Goal: Task Accomplishment & Management: Manage account settings

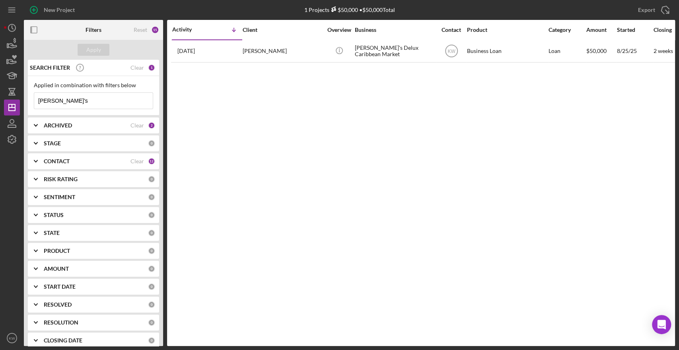
drag, startPoint x: 74, startPoint y: 97, endPoint x: 29, endPoint y: 97, distance: 45.4
click at [29, 97] on div "Applied in combination with filters below dee's Icon/Menu Close" at bounding box center [93, 95] width 131 height 39
click at [8, 44] on icon "button" at bounding box center [12, 44] width 20 height 20
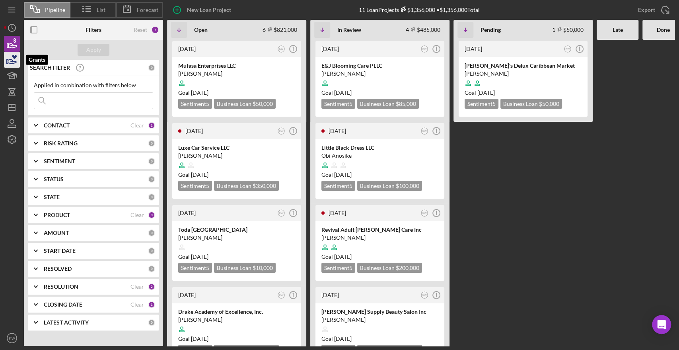
click at [12, 60] on icon "button" at bounding box center [12, 60] width 20 height 20
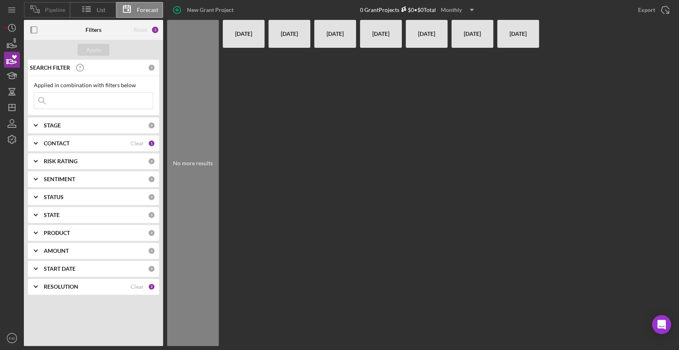
click at [45, 15] on icon at bounding box center [35, 9] width 20 height 20
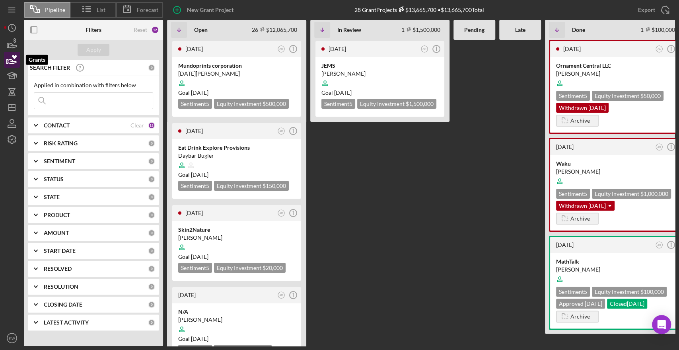
click at [10, 63] on icon "button" at bounding box center [12, 61] width 8 height 4
click at [92, 13] on icon at bounding box center [87, 9] width 20 height 20
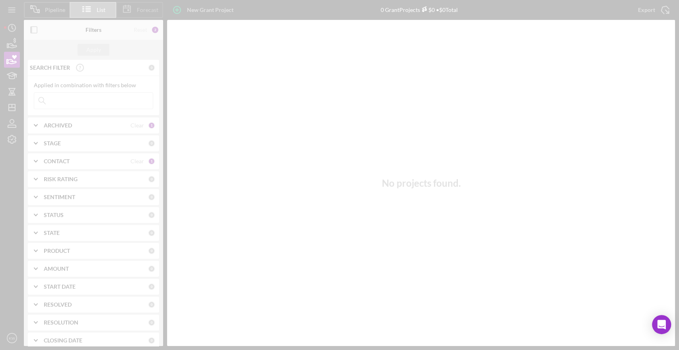
click at [140, 15] on div at bounding box center [339, 175] width 679 height 350
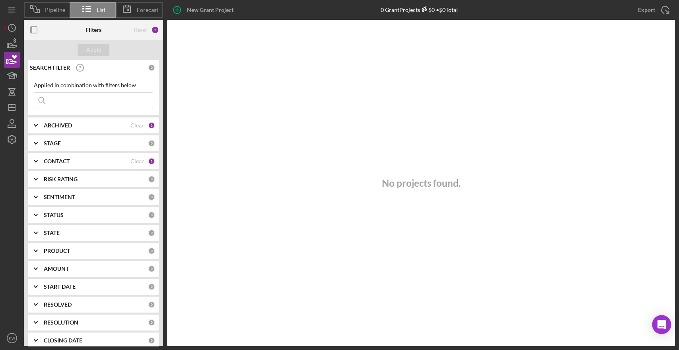
click at [49, 0] on div "Pipeline List Forecast New Grant Project 0 Grant Projects $0 • $0 Total Export …" at bounding box center [349, 10] width 651 height 20
click at [45, 7] on icon at bounding box center [35, 9] width 20 height 20
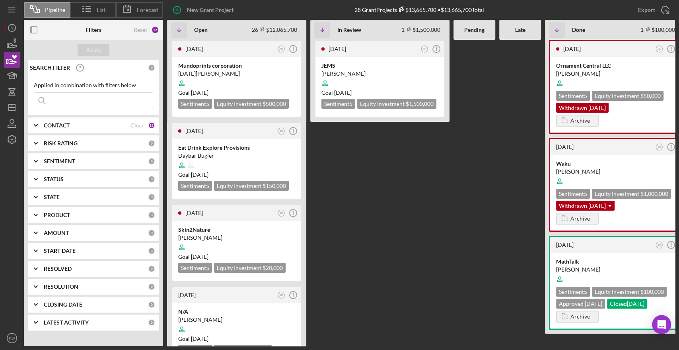
click at [73, 126] on div "CONTACT" at bounding box center [87, 125] width 87 height 6
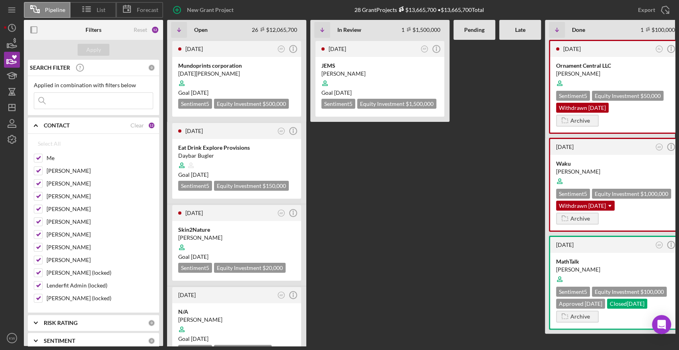
click at [130, 127] on div "Clear" at bounding box center [137, 125] width 14 height 6
checkbox input "false"
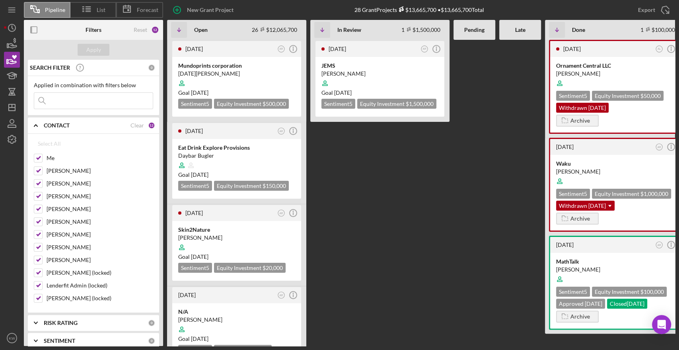
checkbox input "false"
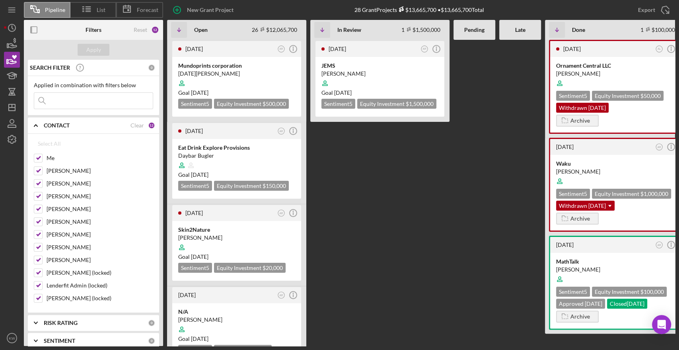
checkbox input "false"
click at [47, 158] on label "Me" at bounding box center [100, 158] width 107 height 8
click at [42, 158] on input "Me" at bounding box center [38, 158] width 8 height 8
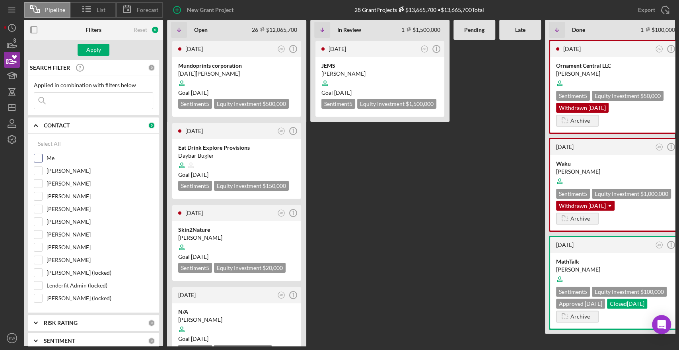
checkbox input "true"
click at [86, 53] on button "Apply" at bounding box center [94, 50] width 32 height 12
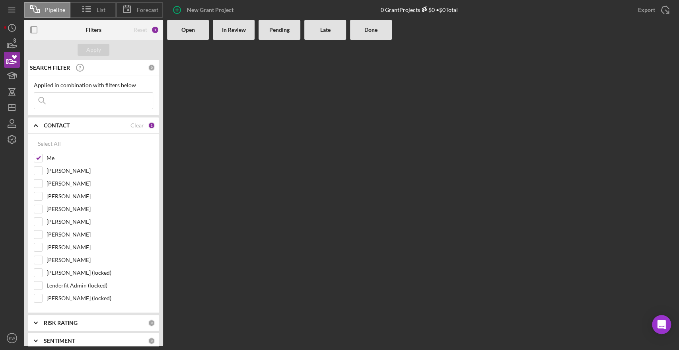
scroll to position [168, 0]
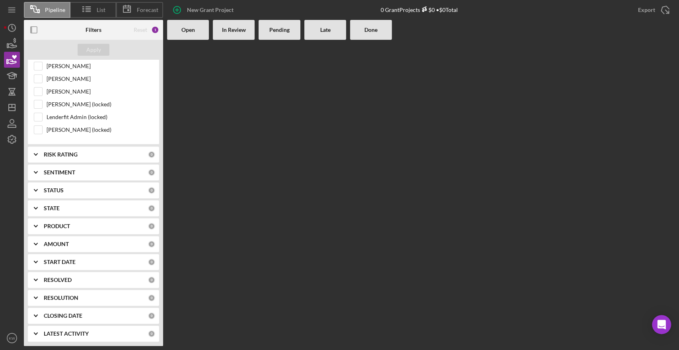
click at [60, 151] on b "RISK RATING" at bounding box center [61, 154] width 34 height 6
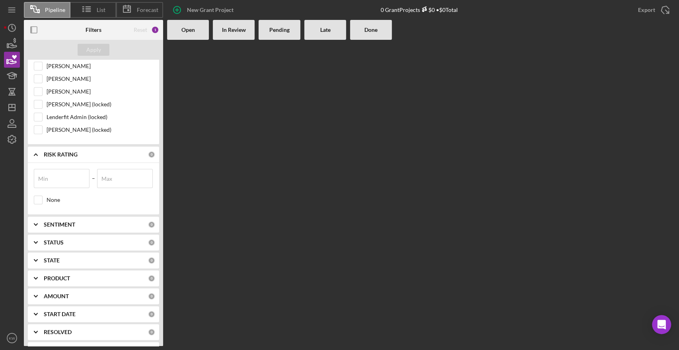
click at [51, 219] on div "SENTIMENT 0" at bounding box center [99, 224] width 111 height 16
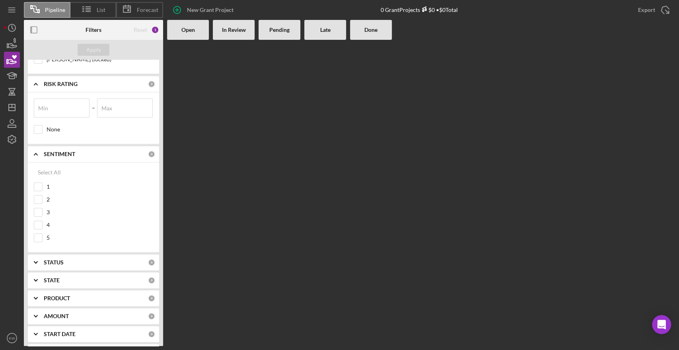
scroll to position [310, 0]
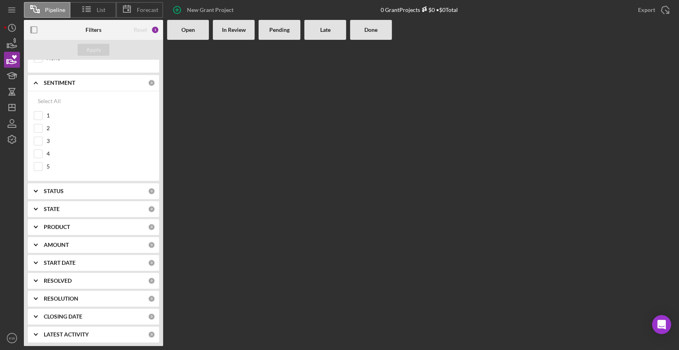
click at [53, 188] on b "STATUS" at bounding box center [54, 191] width 20 height 6
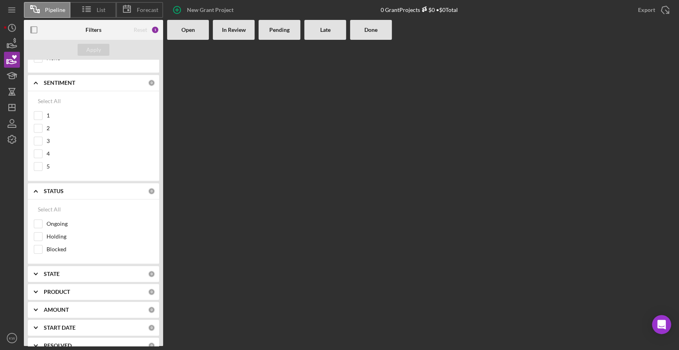
click at [56, 284] on div "PRODUCT 0" at bounding box center [99, 292] width 111 height 16
click at [51, 271] on b "STATE" at bounding box center [52, 274] width 16 height 6
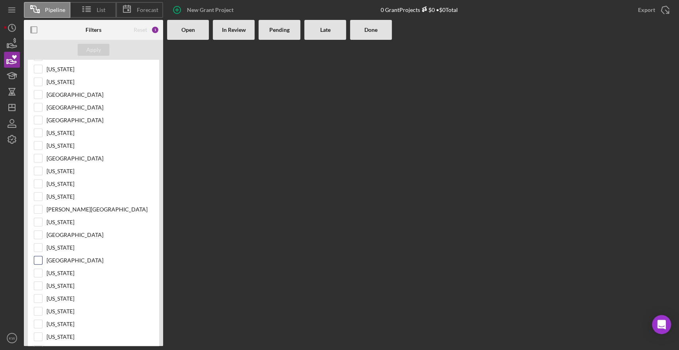
scroll to position [1150, 0]
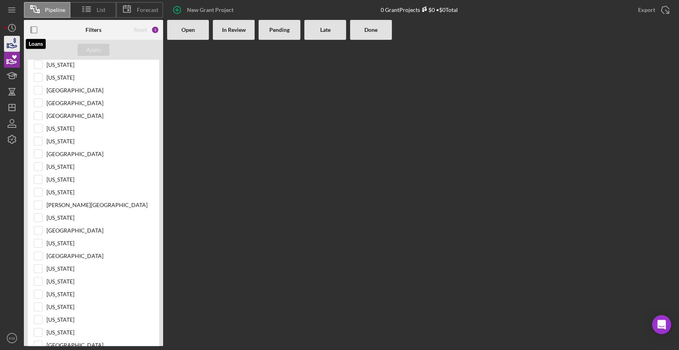
click at [14, 41] on icon "button" at bounding box center [15, 40] width 2 height 5
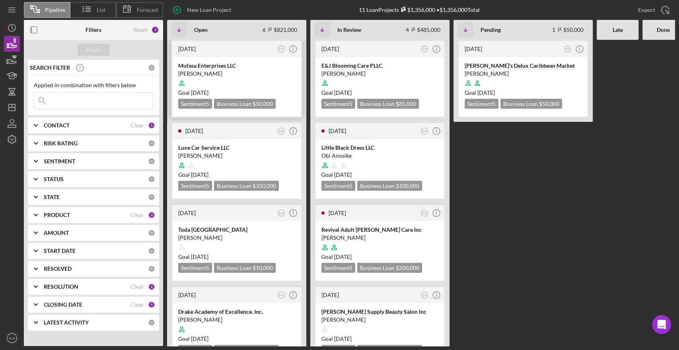
click at [243, 69] on div "Mufasa Enterprises LLC" at bounding box center [236, 66] width 117 height 8
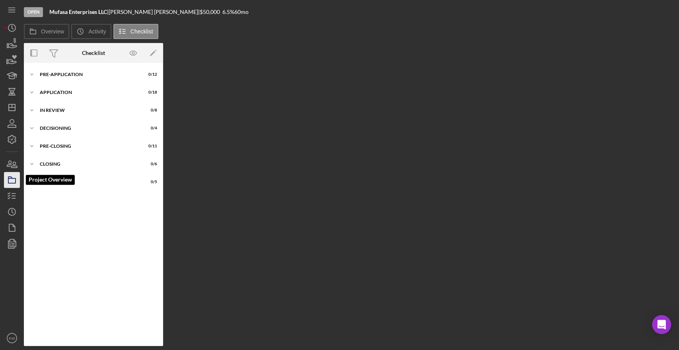
click at [14, 180] on icon "button" at bounding box center [12, 180] width 20 height 20
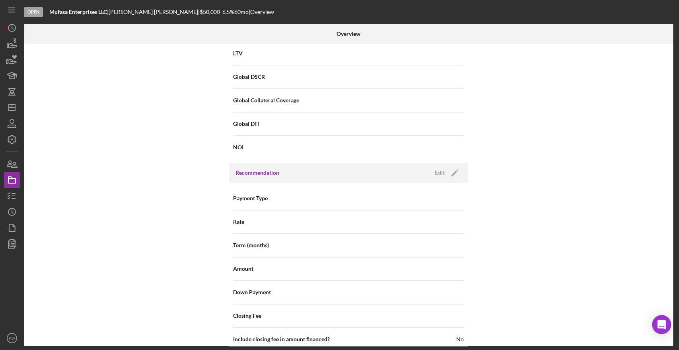
scroll to position [574, 0]
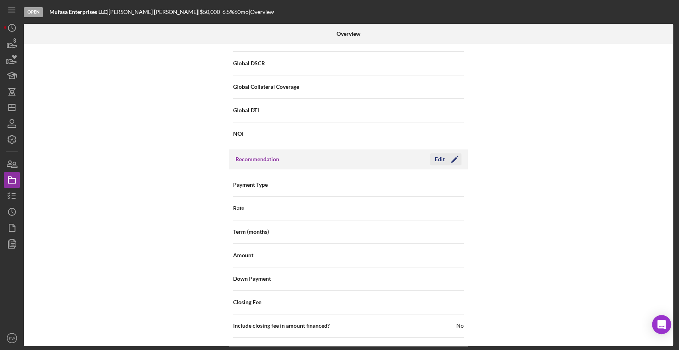
click at [450, 161] on icon "Icon/Edit" at bounding box center [455, 159] width 20 height 20
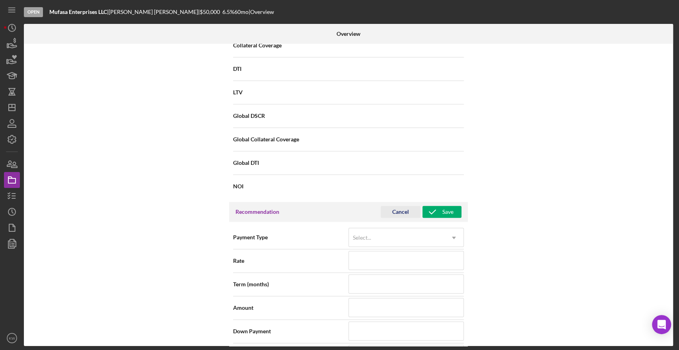
scroll to position [787, 0]
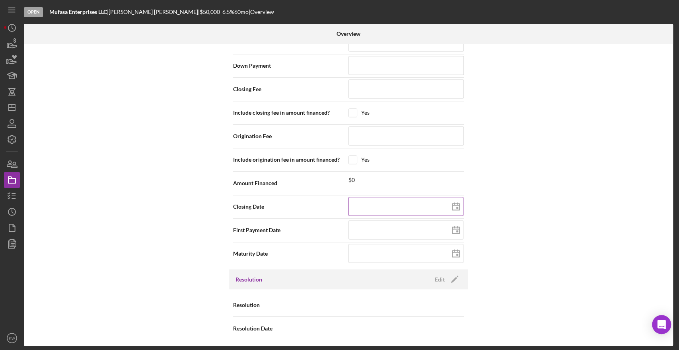
click at [401, 206] on input at bounding box center [406, 206] width 115 height 19
type input "1m/dd/yyyy"
type input "10/dd/yyyy"
type input "10/1d/yyyy"
type input "10/15/yyyy"
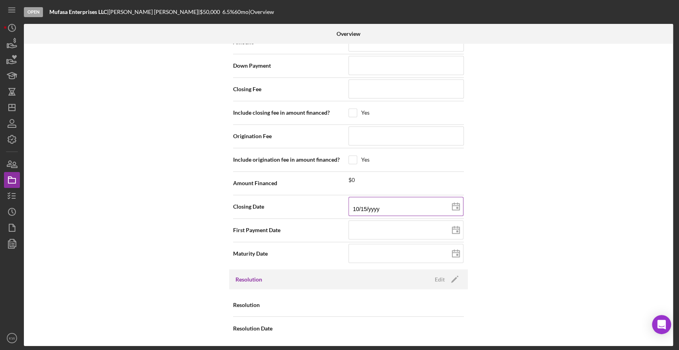
type input "10/15/2yyy"
type input "10/15/20yy"
type input "10/15/202y"
type input "[DATE]"
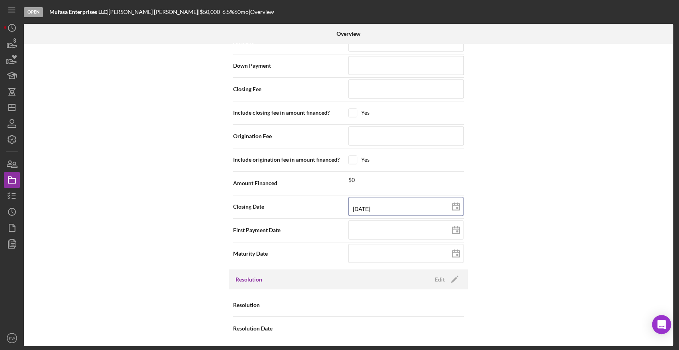
type input "[DATE]"
click at [555, 178] on div "Internal Workflow Stage Open Icon/Dropdown Arrow Archive (can unarchive later i…" at bounding box center [348, 195] width 649 height 302
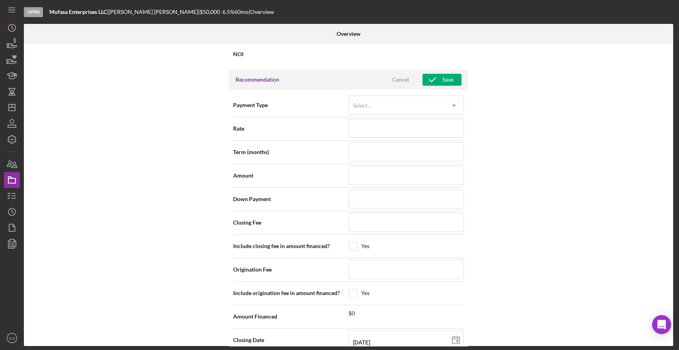
scroll to position [522, 0]
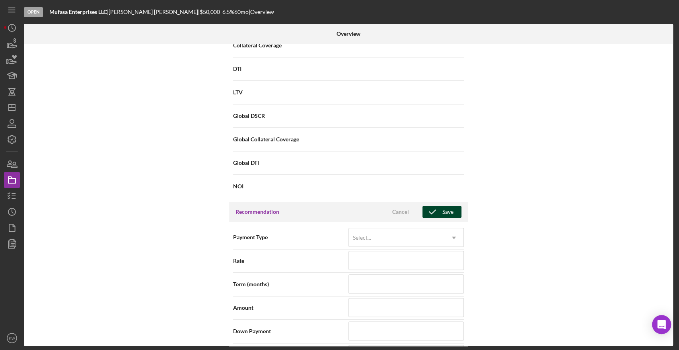
click at [429, 215] on icon "button" at bounding box center [432, 212] width 20 height 20
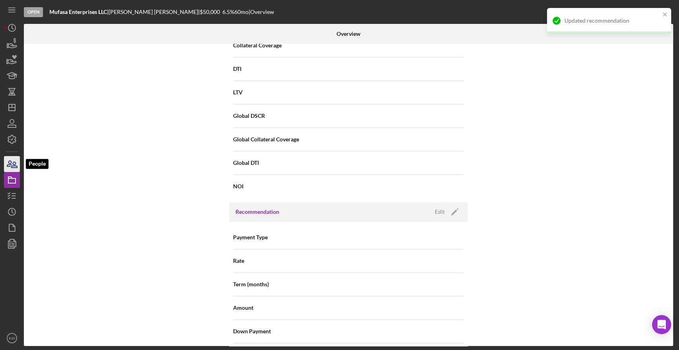
click at [14, 166] on icon "button" at bounding box center [12, 164] width 20 height 20
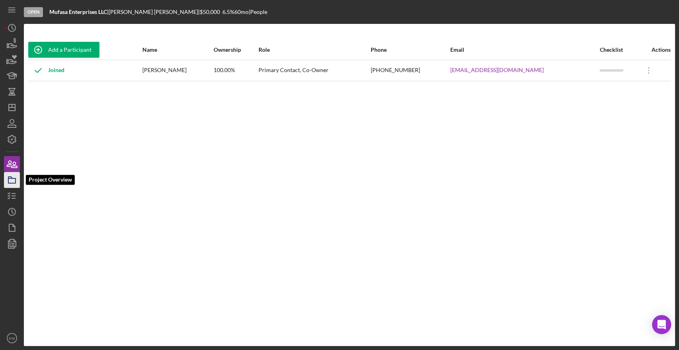
click at [10, 179] on icon "button" at bounding box center [12, 180] width 20 height 20
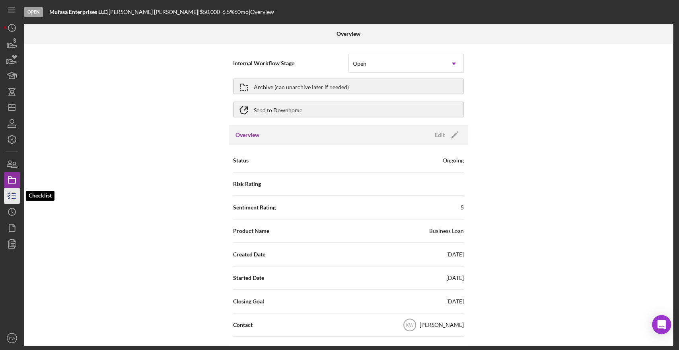
click at [6, 193] on icon "button" at bounding box center [12, 196] width 20 height 20
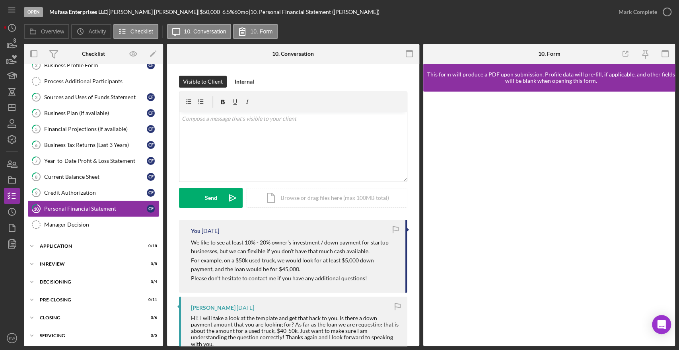
scroll to position [43, 0]
click at [51, 246] on div "Icon/Expander Application 0 / 18" at bounding box center [93, 245] width 139 height 16
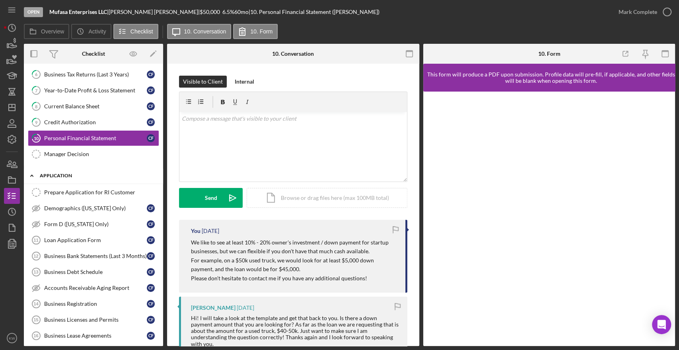
scroll to position [132, 0]
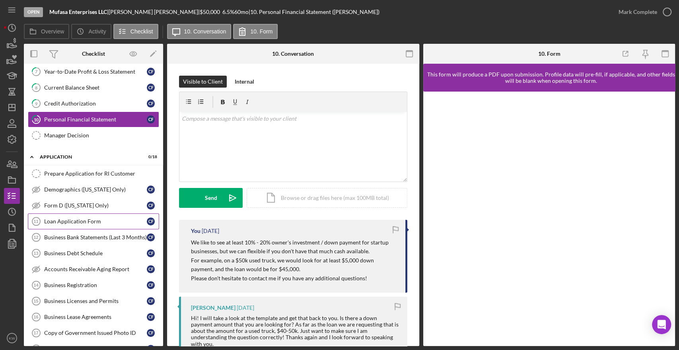
click at [59, 222] on div "Loan Application Form" at bounding box center [95, 221] width 103 height 6
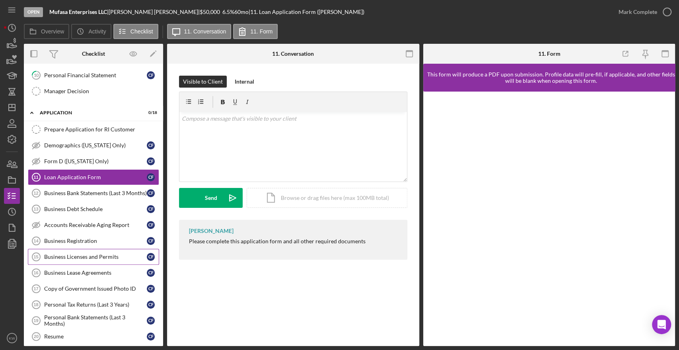
scroll to position [264, 0]
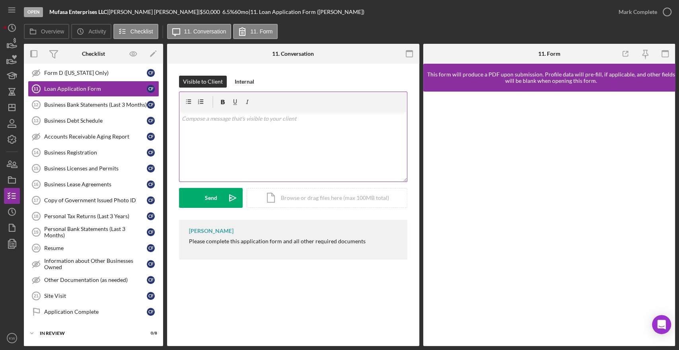
click at [322, 139] on div "v Color teal Color pink Remove color Add row above Add row below Add column bef…" at bounding box center [293, 147] width 228 height 70
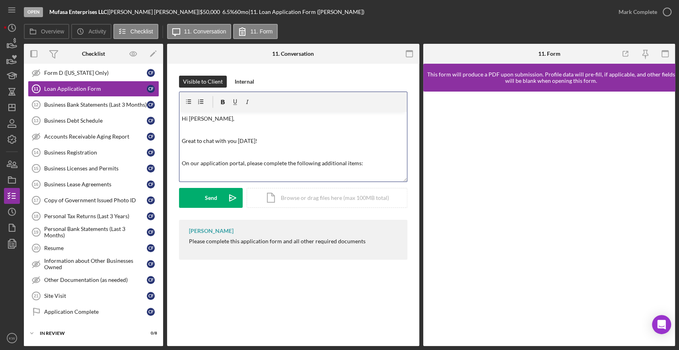
click at [233, 175] on p at bounding box center [293, 174] width 223 height 9
click at [221, 199] on button "Send Icon/icon-invite-send" at bounding box center [211, 198] width 64 height 20
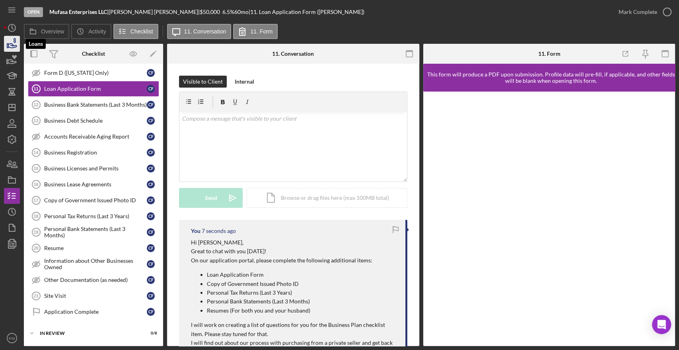
click at [8, 42] on icon "button" at bounding box center [12, 44] width 20 height 20
